Goal: Information Seeking & Learning: Learn about a topic

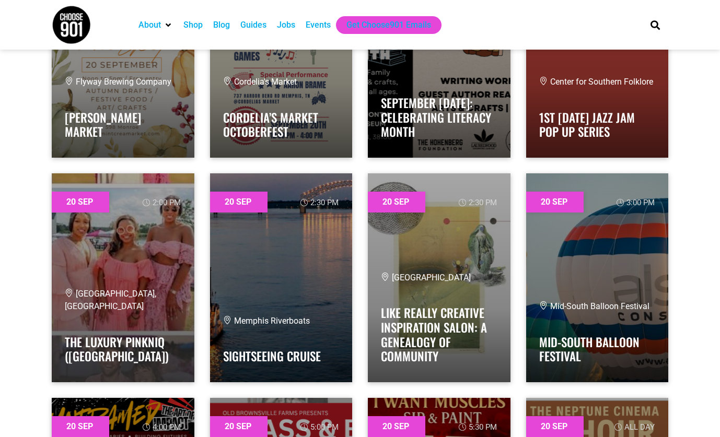
scroll to position [20486, 0]
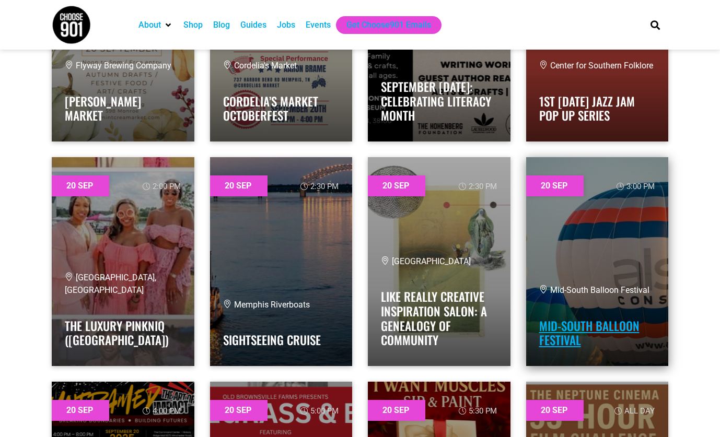
click at [572, 329] on link "Mid-South Balloon Festival" at bounding box center [589, 333] width 100 height 32
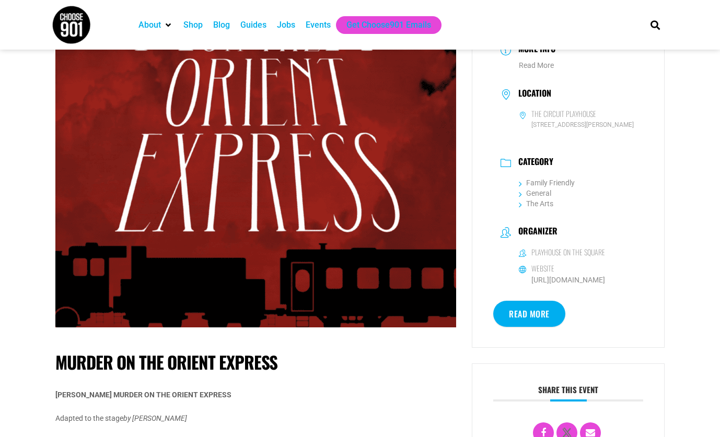
scroll to position [157, 0]
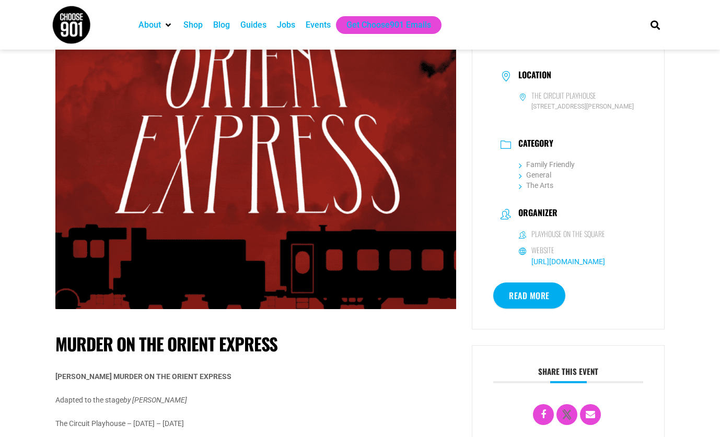
click at [603, 262] on link "https://playhouseonthesquare.org/" at bounding box center [568, 262] width 74 height 8
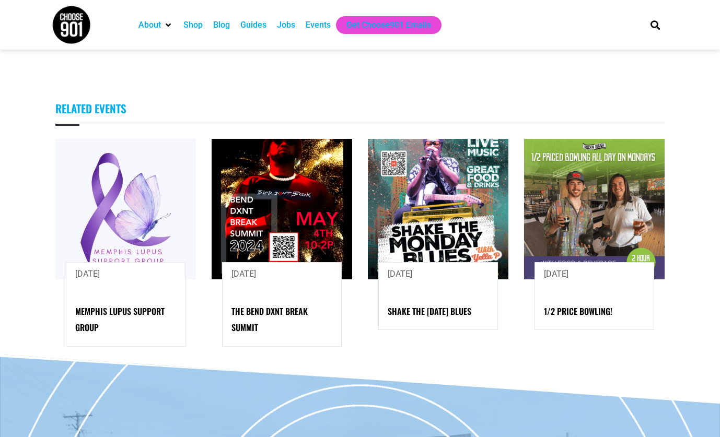
scroll to position [627, 0]
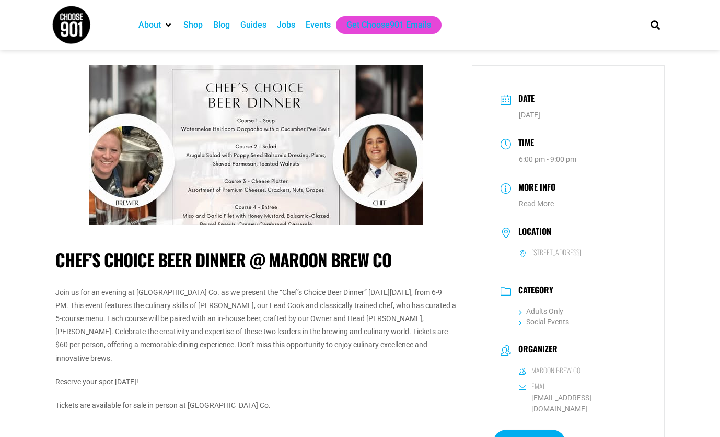
click at [288, 164] on img at bounding box center [256, 145] width 334 height 160
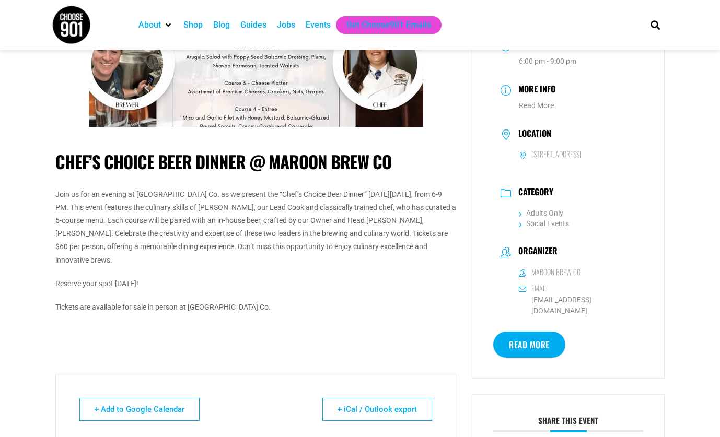
scroll to position [157, 0]
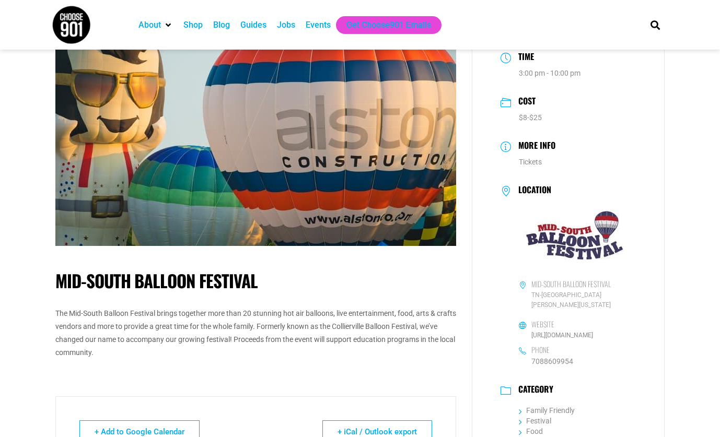
scroll to position [105, 0]
